Goal: Navigation & Orientation: Understand site structure

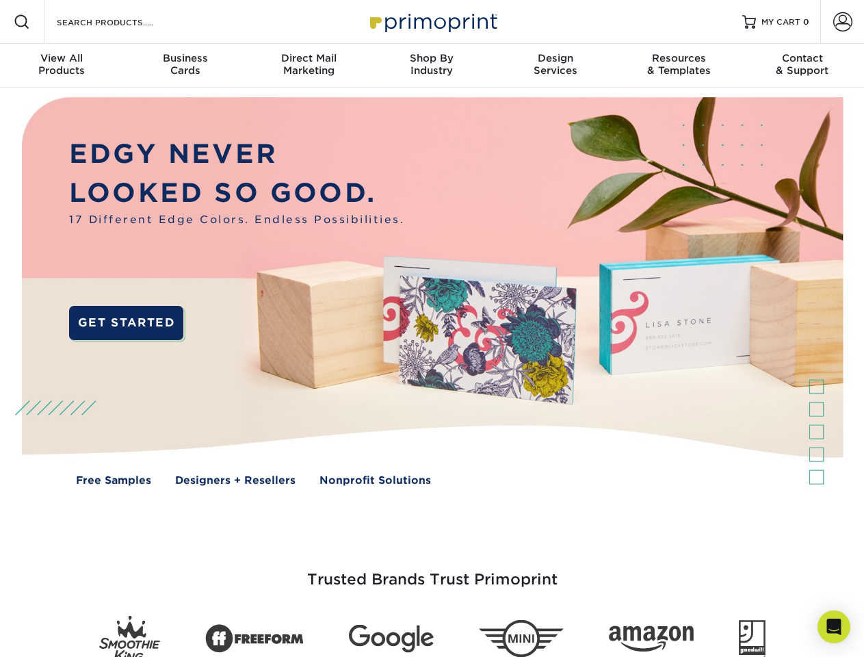
click at [432, 328] on img at bounding box center [431, 302] width 855 height 428
click at [22, 22] on span at bounding box center [22, 22] width 16 height 16
click at [842, 22] on span at bounding box center [842, 21] width 19 height 19
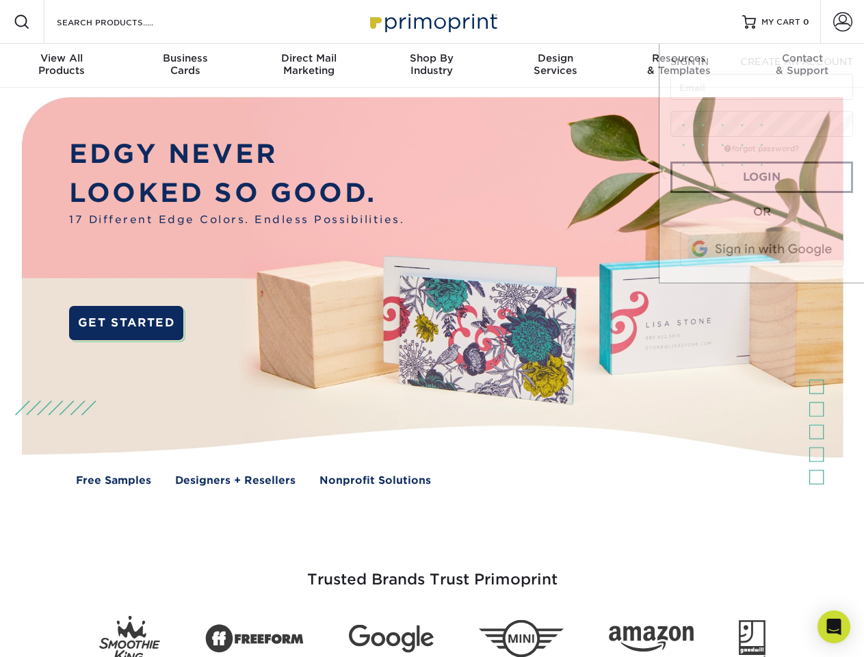
click at [62, 66] on div "View All Products" at bounding box center [61, 64] width 123 height 25
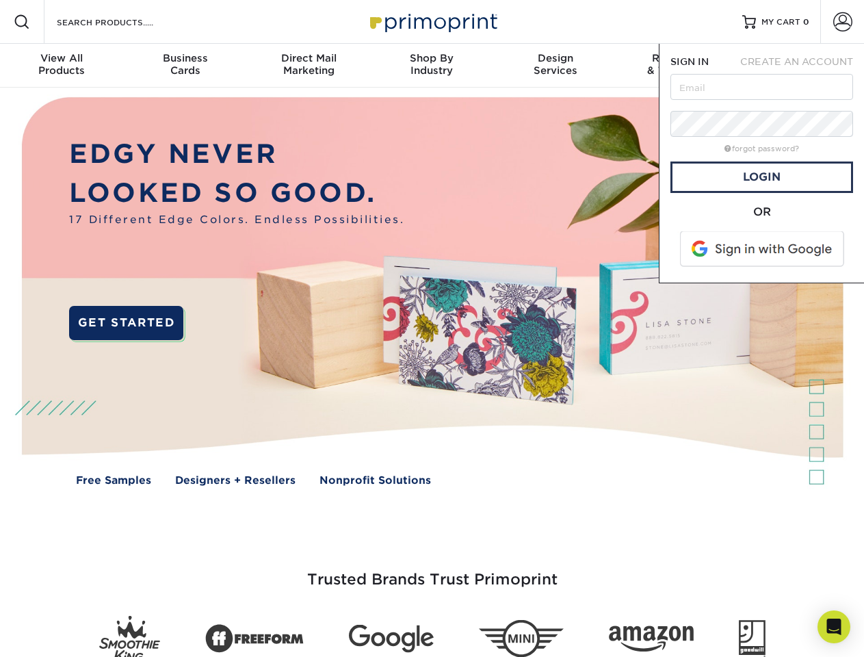
click at [185, 66] on div "Business Cards" at bounding box center [184, 64] width 123 height 25
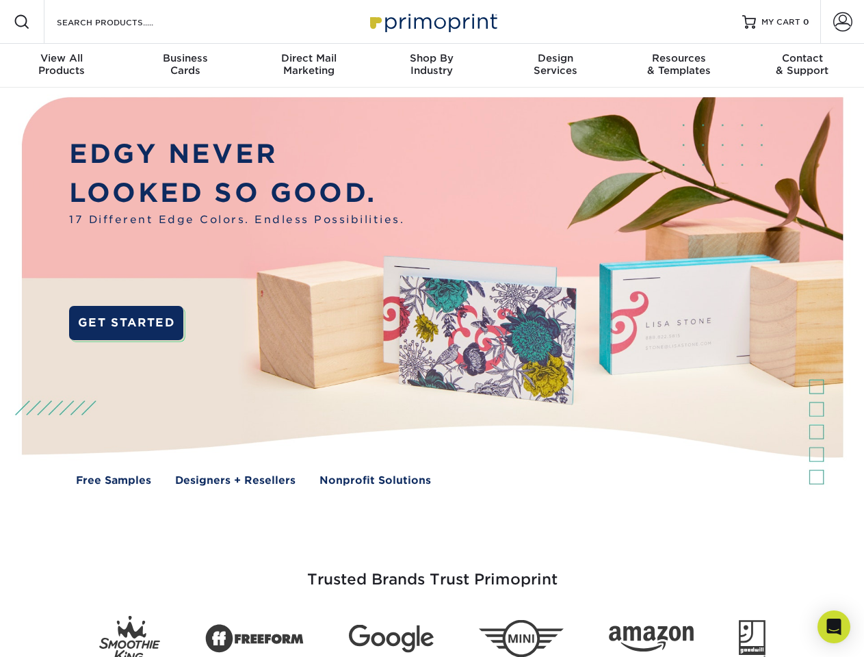
click at [309, 66] on div "Direct Mail Marketing" at bounding box center [308, 64] width 123 height 25
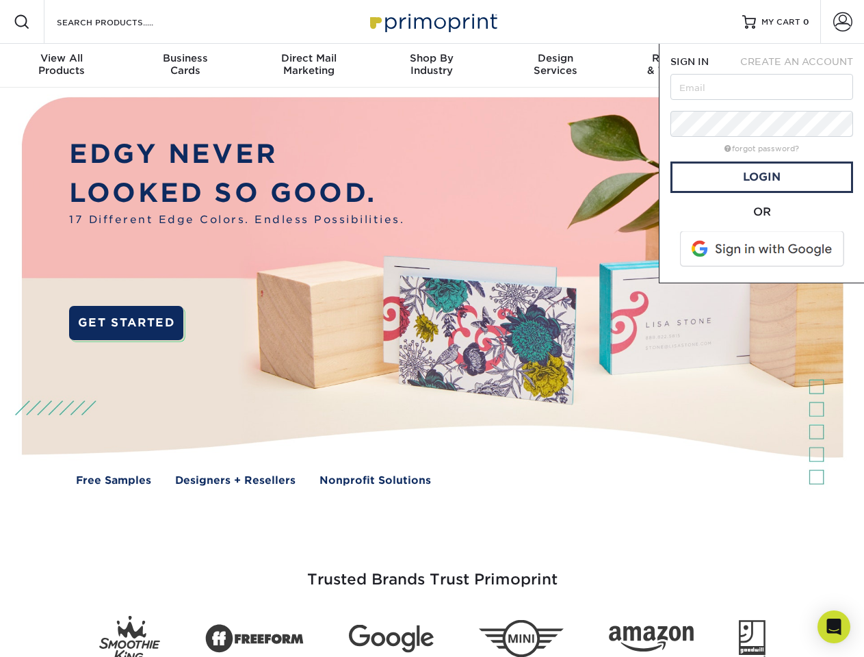
click at [432, 66] on div "Shop By Industry" at bounding box center [431, 64] width 123 height 25
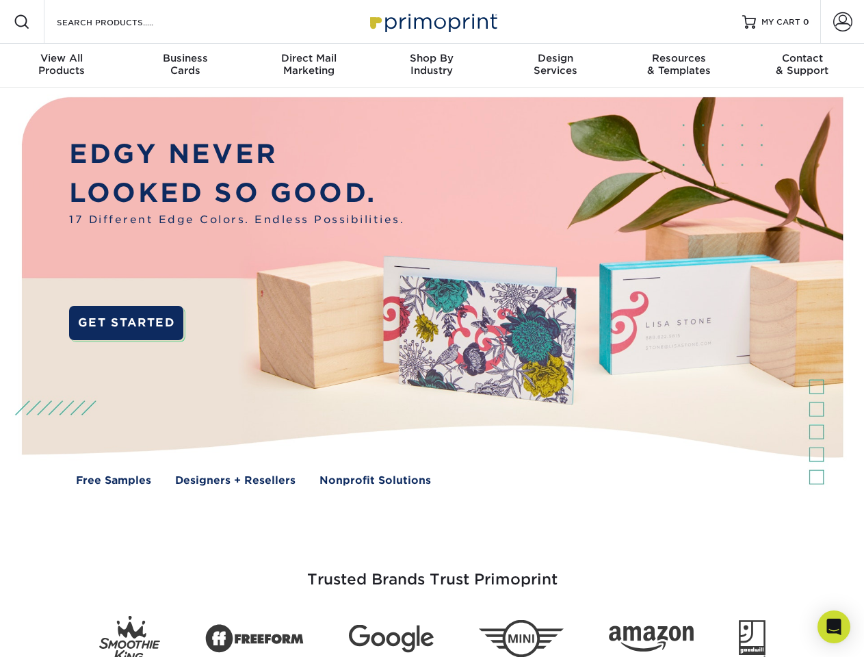
click at [556, 66] on div "Design Services" at bounding box center [555, 64] width 123 height 25
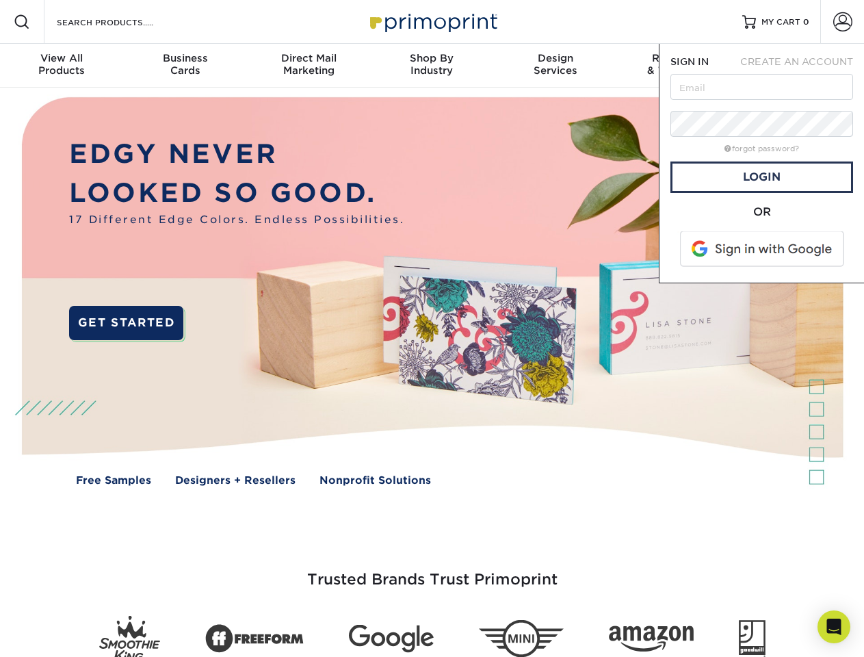
click at [679, 66] on span "SIGN IN" at bounding box center [690, 61] width 38 height 11
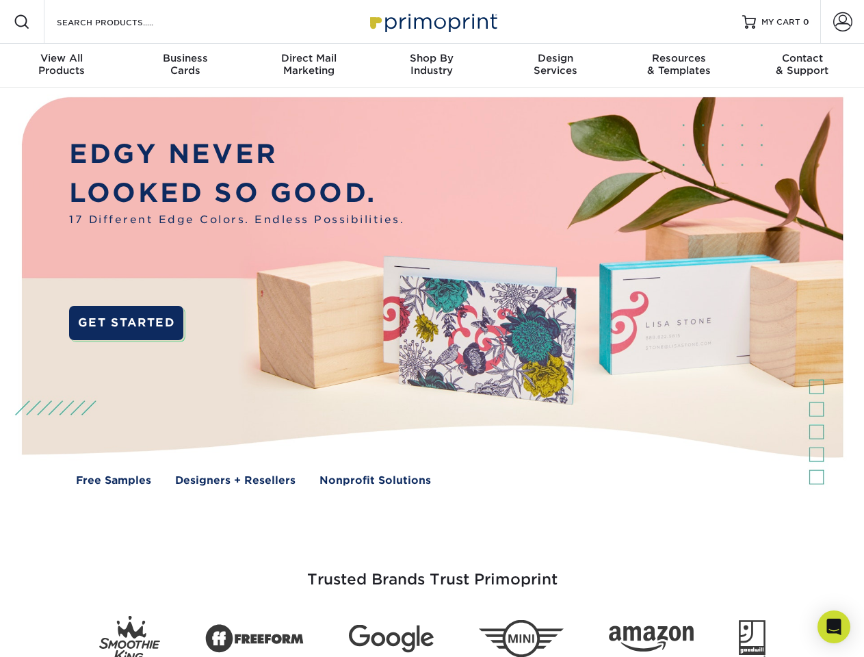
click at [803, 66] on div "Contact & Support" at bounding box center [802, 64] width 123 height 25
